Goal: Task Accomplishment & Management: Manage account settings

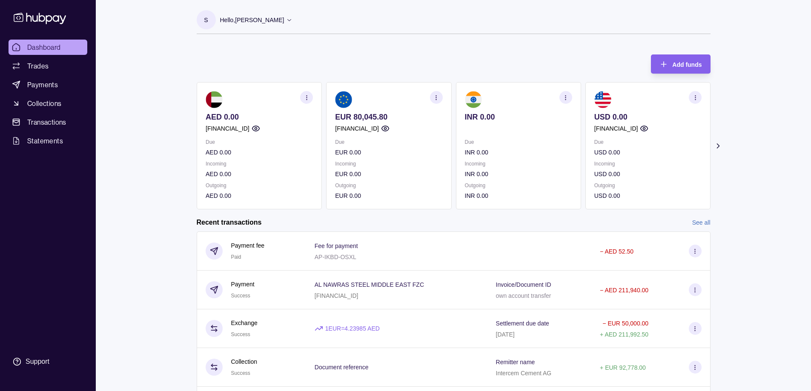
scroll to position [62, 0]
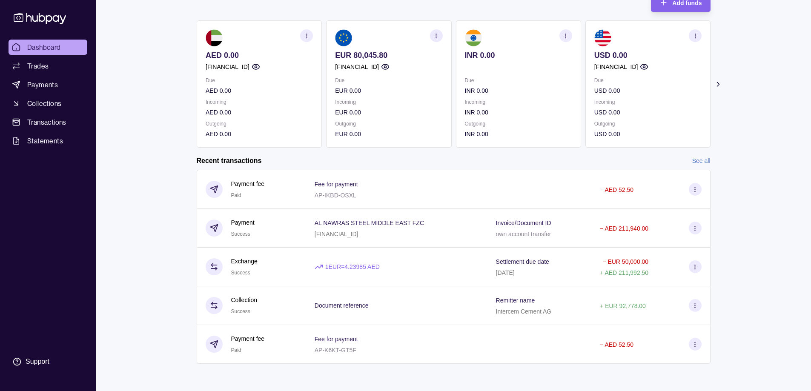
click at [700, 160] on link "See all" at bounding box center [701, 160] width 18 height 9
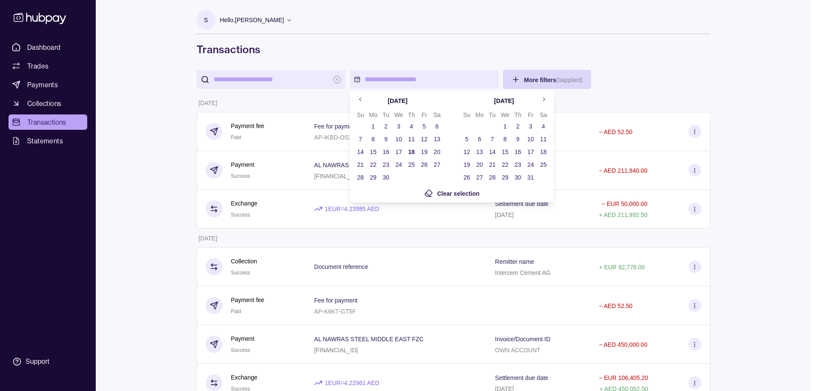
click at [357, 80] on html "Dashboard Trades Payments Collections Transactions Statements Support S Hello, …" at bounding box center [408, 258] width 817 height 516
click at [544, 101] on icon "Go to next month" at bounding box center [543, 99] width 6 height 6
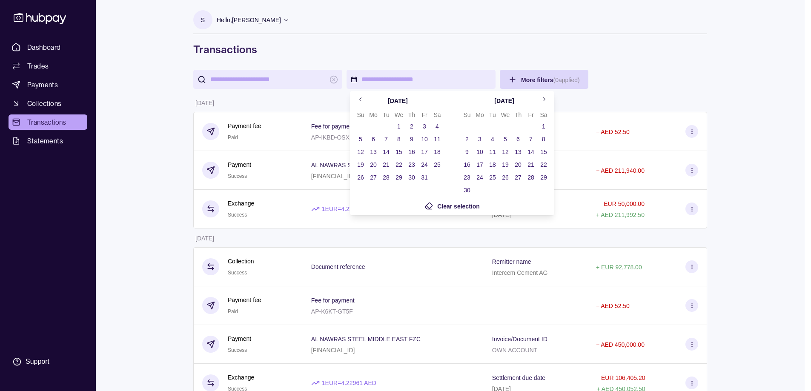
click at [652, 71] on html "Dashboard Trades Payments Collections Transactions Statements Support S Hello, …" at bounding box center [405, 258] width 811 height 516
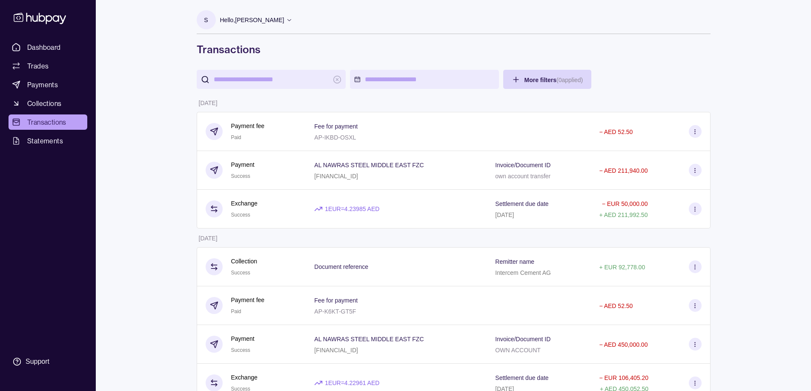
click at [292, 23] on icon at bounding box center [289, 20] width 6 height 6
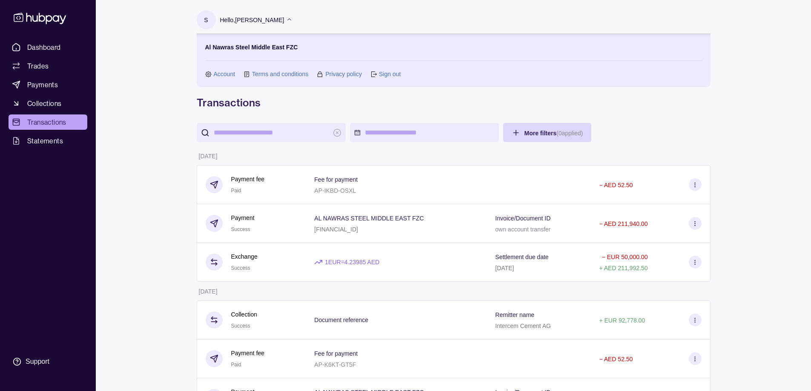
click at [292, 20] on icon at bounding box center [289, 20] width 6 height 6
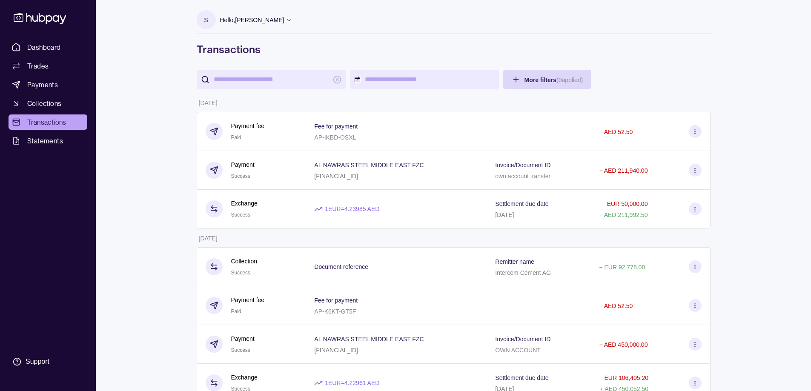
click at [292, 20] on icon at bounding box center [289, 20] width 6 height 6
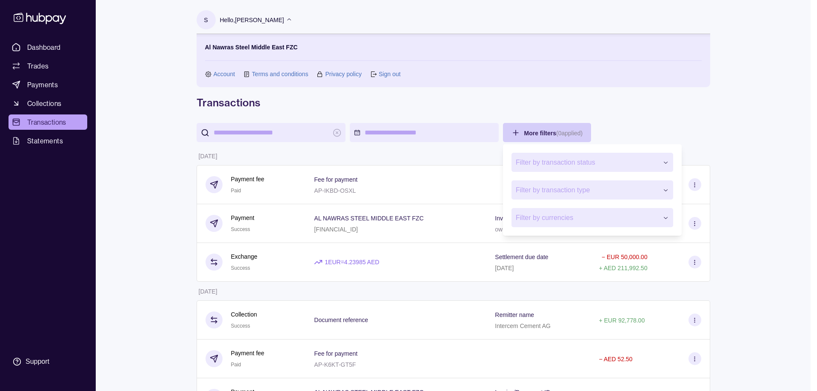
click at [649, 134] on html "Dashboard Trades Payments Collections Transactions Statements Support S Hello, …" at bounding box center [408, 284] width 817 height 569
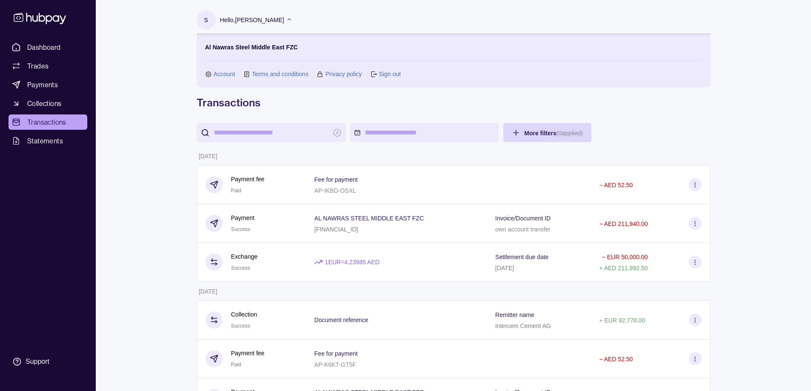
drag, startPoint x: 708, startPoint y: 140, endPoint x: 666, endPoint y: 140, distance: 42.1
click at [690, 140] on html "Dashboard Trades Payments Collections Transactions Statements Support S Hello, …" at bounding box center [405, 284] width 811 height 569
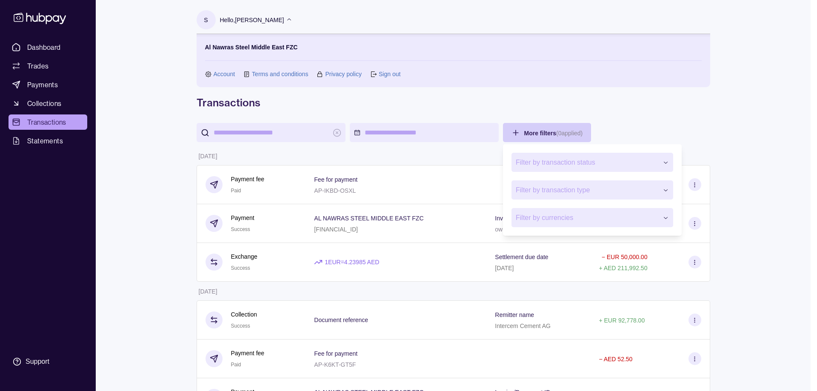
click at [550, 134] on html "Dashboard Trades Payments Collections Transactions Statements Support S Hello, …" at bounding box center [408, 284] width 817 height 569
click at [726, 143] on html "Dashboard Trades Payments Collections Transactions Statements Support S Hello, …" at bounding box center [405, 284] width 811 height 569
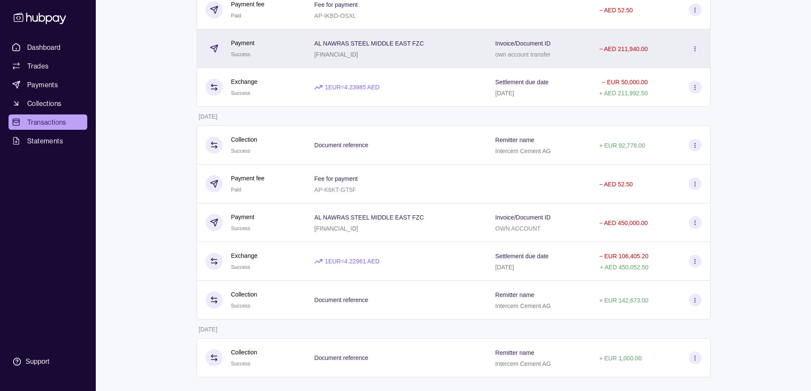
scroll to position [178, 0]
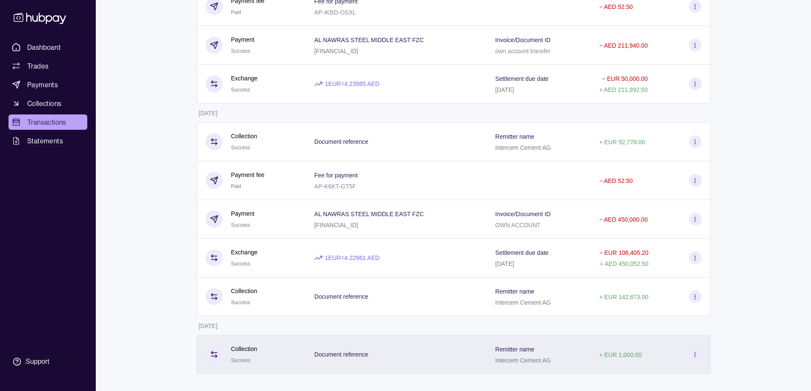
click at [359, 355] on p "Document reference" at bounding box center [341, 354] width 54 height 7
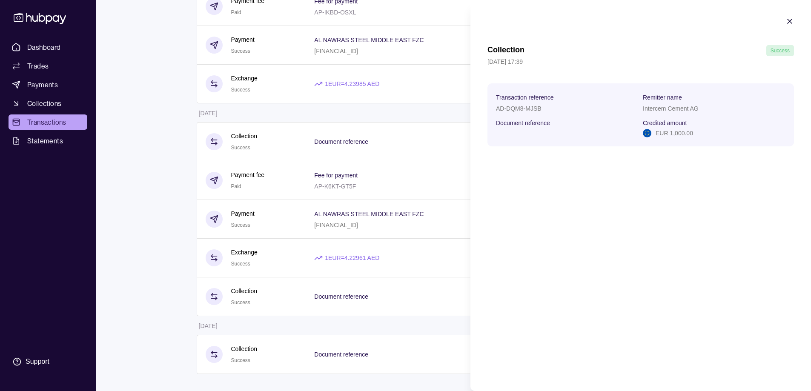
click at [796, 21] on section "Collection Success [DATE] 17:39 Transaction reference AD-DQM8-MJSB Remitter nam…" at bounding box center [640, 81] width 340 height 163
click at [795, 17] on section "Collection Success [DATE] 17:39 Transaction reference AD-DQM8-MJSB Remitter nam…" at bounding box center [640, 81] width 340 height 163
click at [792, 21] on icon "button" at bounding box center [789, 21] width 9 height 9
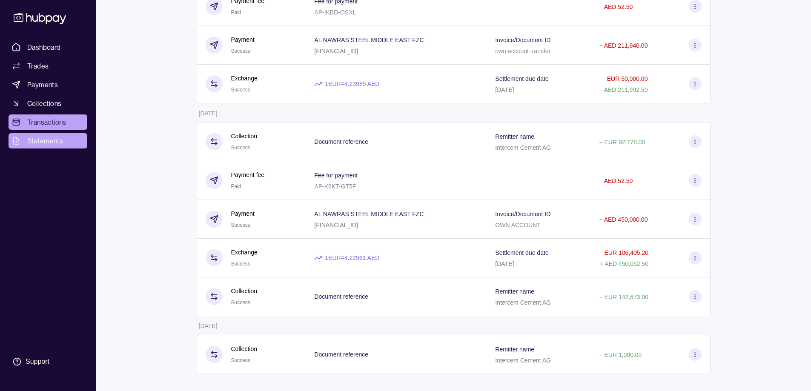
click at [26, 143] on link "Statements" at bounding box center [48, 140] width 79 height 15
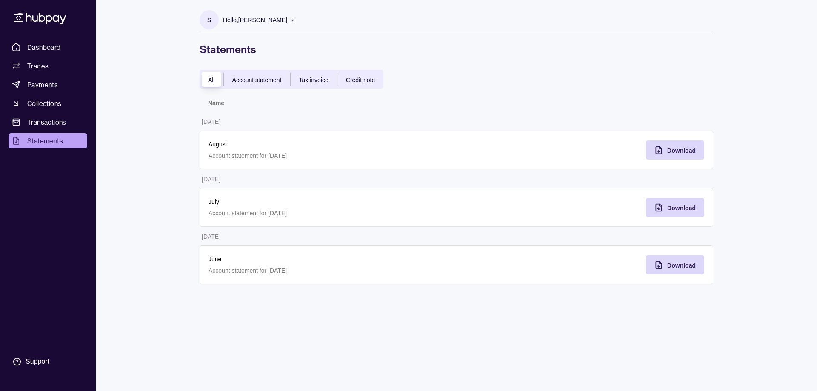
click at [262, 78] on span "Account statement" at bounding box center [256, 80] width 49 height 7
click at [686, 151] on span "Download" at bounding box center [681, 150] width 29 height 7
click at [47, 123] on span "Transactions" at bounding box center [46, 122] width 39 height 10
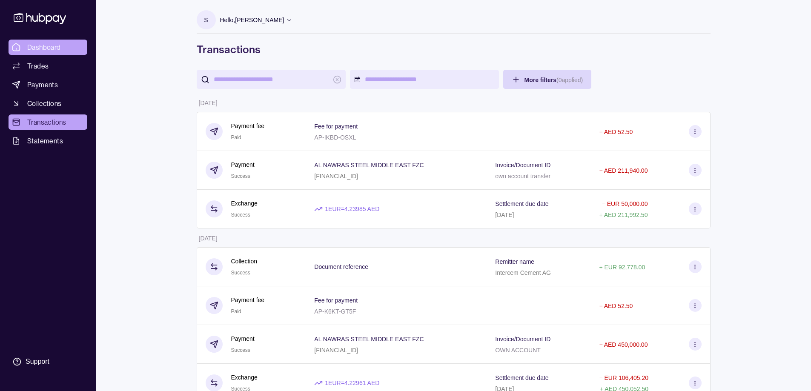
click at [43, 52] on span "Dashboard" at bounding box center [44, 47] width 34 height 10
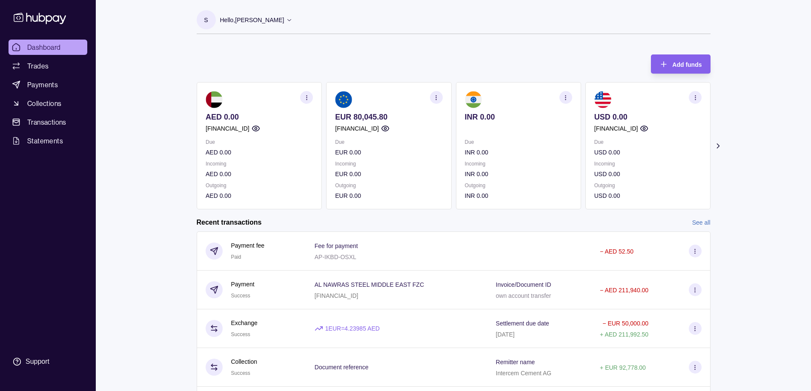
click at [385, 118] on p "EUR 80,045.80" at bounding box center [388, 116] width 107 height 9
click at [436, 98] on icon "button" at bounding box center [436, 97] width 6 height 6
click at [395, 138] on link "Download account details" at bounding box center [384, 139] width 68 height 9
click at [435, 99] on icon "button" at bounding box center [436, 97] width 6 height 6
click at [413, 137] on link "Download account details" at bounding box center [384, 139] width 68 height 9
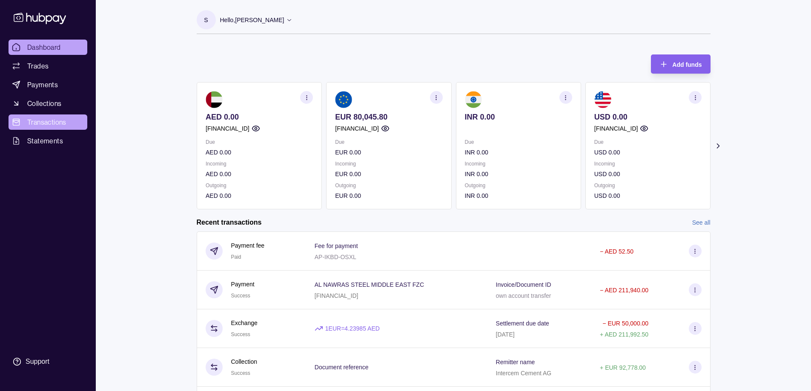
click at [41, 123] on span "Transactions" at bounding box center [46, 122] width 39 height 10
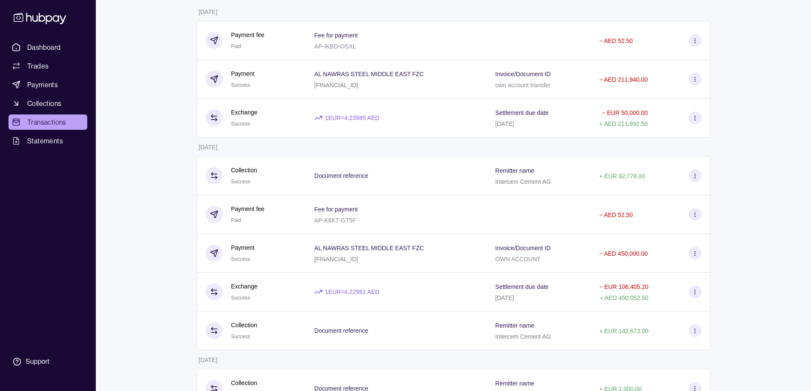
scroll to position [125, 0]
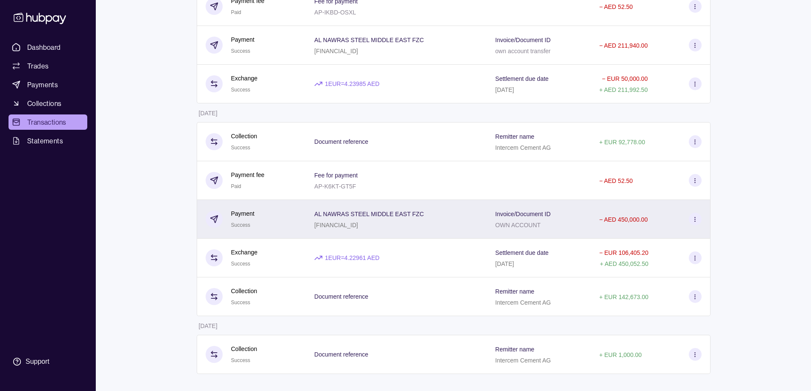
click at [452, 225] on div "AL NAWRAS STEEL MIDDLE EAST FZC [FINANCIAL_ID]" at bounding box center [396, 219] width 164 height 21
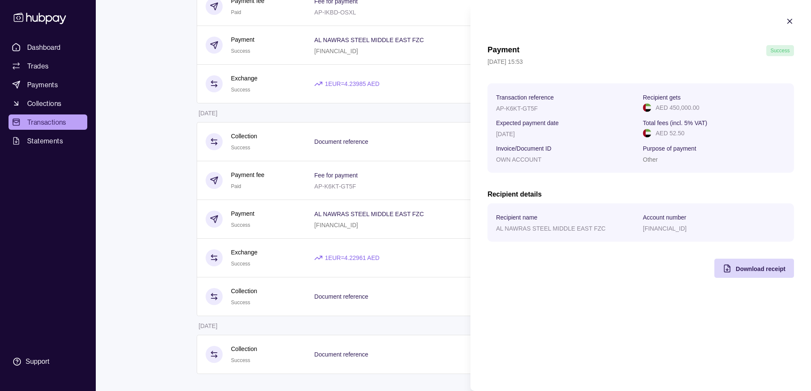
click at [789, 24] on icon "button" at bounding box center [789, 21] width 9 height 9
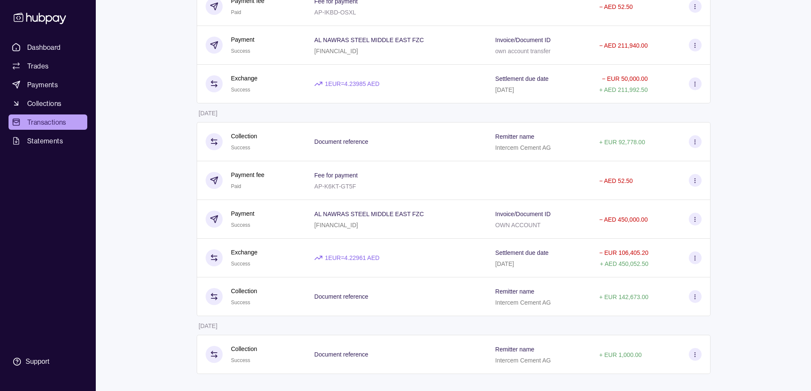
drag, startPoint x: 636, startPoint y: 52, endPoint x: 708, endPoint y: 317, distance: 274.3
click at [728, 338] on div "Dashboard Trades Payments Collections Transactions Statements Support S Hello, …" at bounding box center [405, 133] width 811 height 516
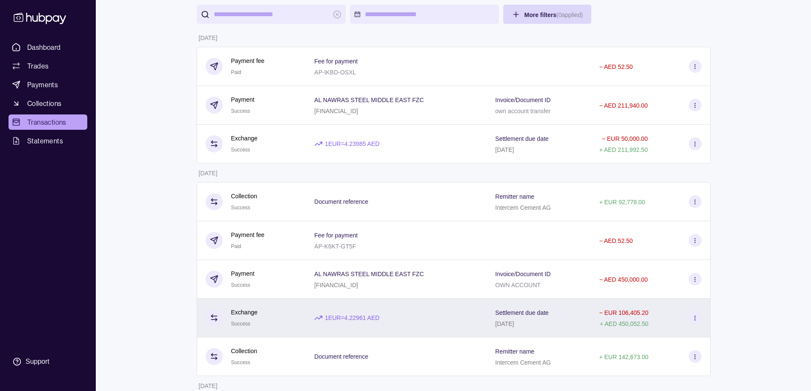
scroll to position [0, 0]
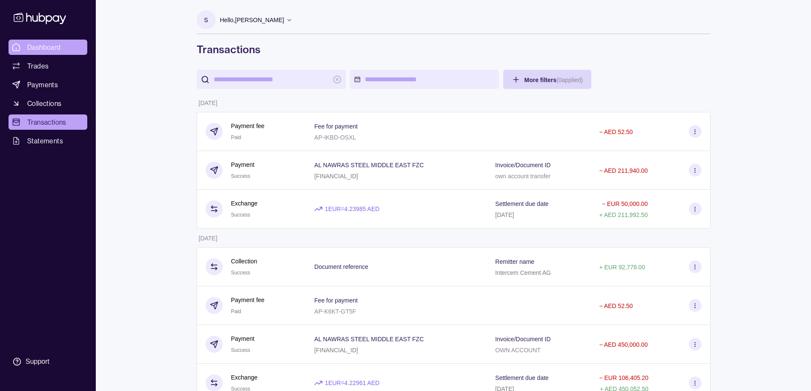
click at [47, 51] on span "Dashboard" at bounding box center [44, 47] width 34 height 10
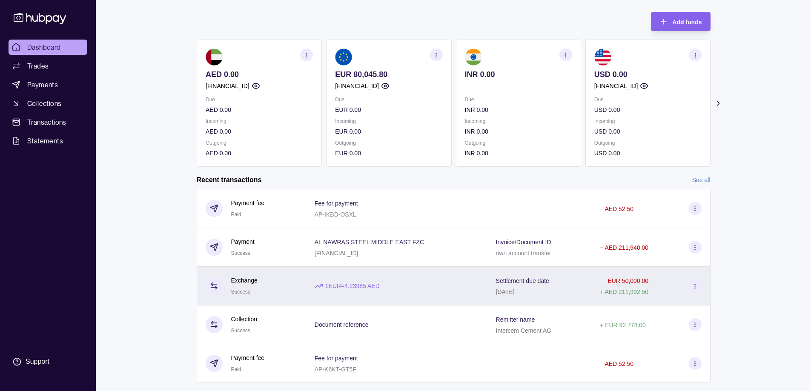
scroll to position [62, 0]
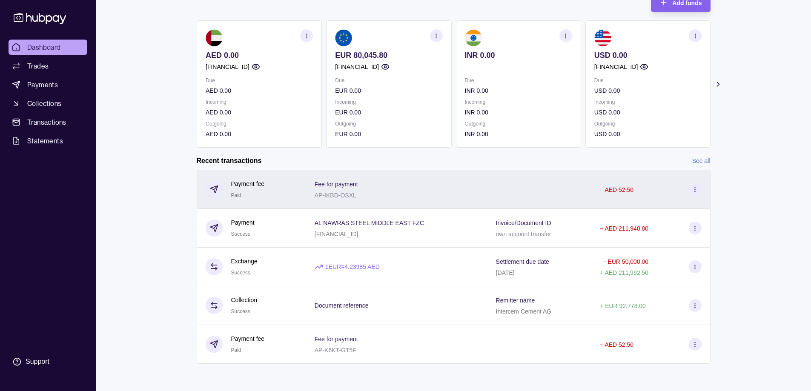
click at [697, 194] on section at bounding box center [695, 189] width 13 height 13
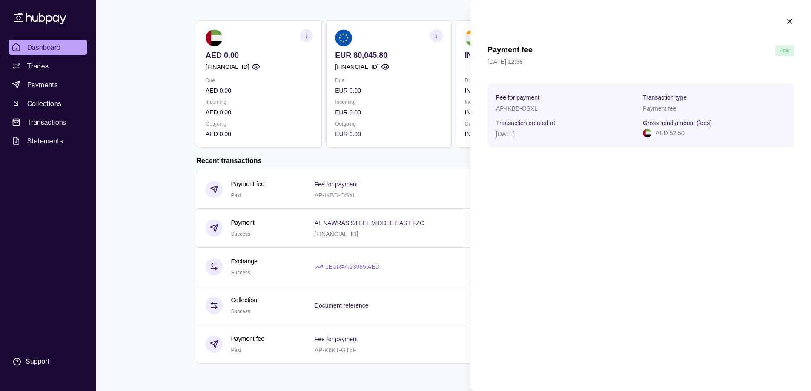
click at [785, 20] on icon "button" at bounding box center [789, 21] width 9 height 9
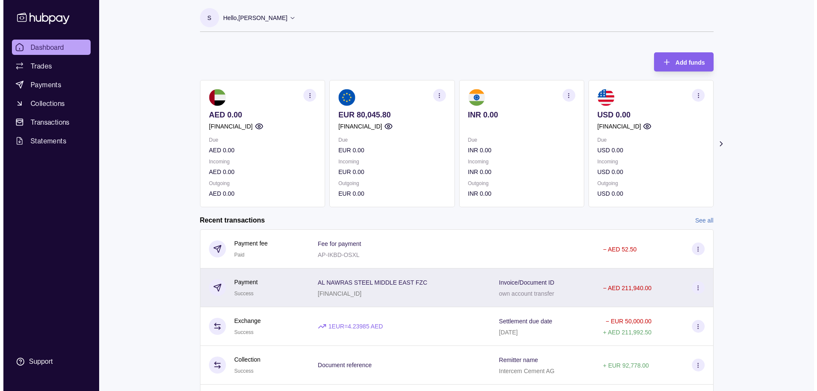
scroll to position [0, 0]
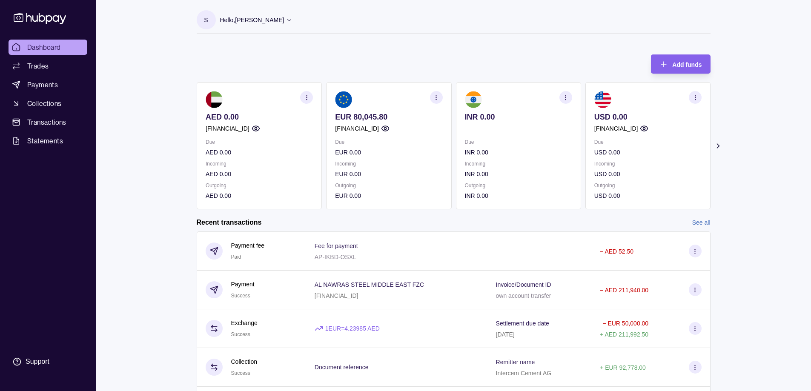
click at [284, 24] on p "Hello, [PERSON_NAME]" at bounding box center [252, 19] width 64 height 9
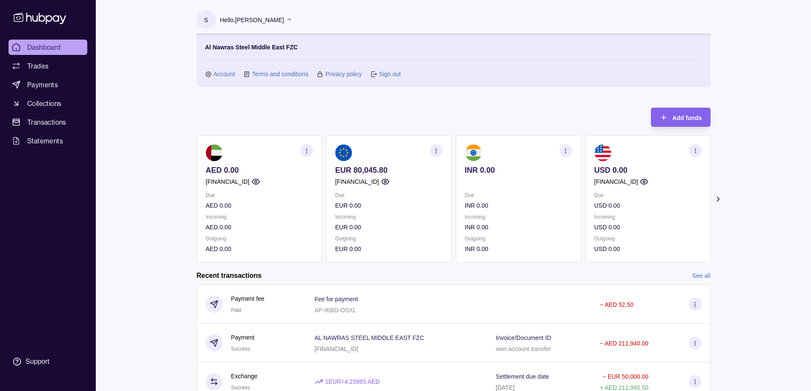
click at [382, 75] on link "Sign out" at bounding box center [390, 73] width 22 height 9
